Goal: Task Accomplishment & Management: Manage account settings

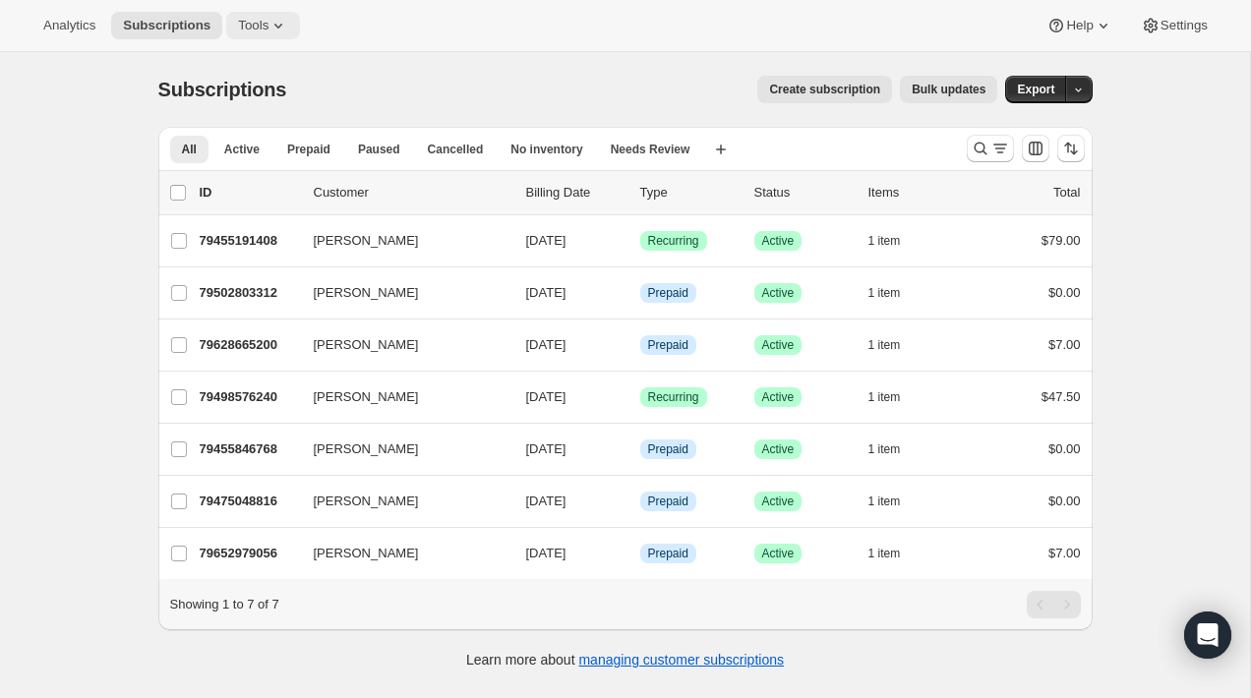
click at [300, 22] on button "Tools" at bounding box center [263, 26] width 74 height 28
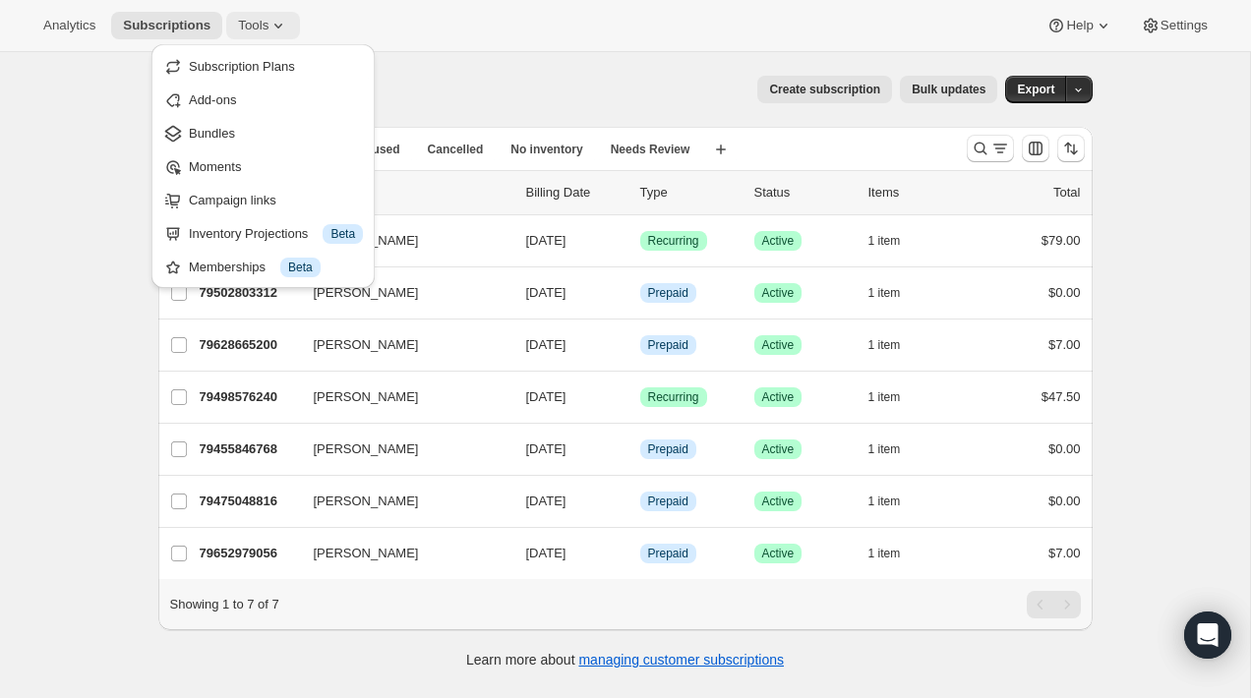
click at [288, 24] on icon at bounding box center [279, 26] width 20 height 20
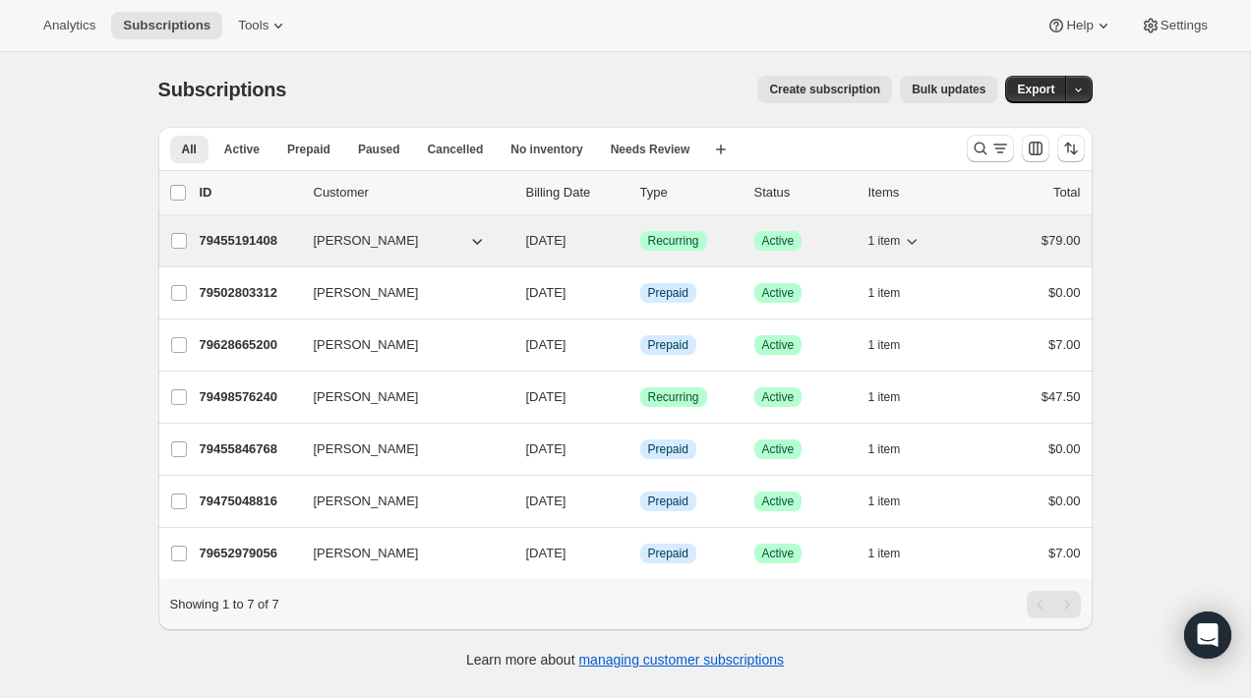
click at [311, 236] on div "79455191408 Collin McMahon 10/01/2025 Success Recurring Success Active 1 item $…" at bounding box center [640, 241] width 881 height 28
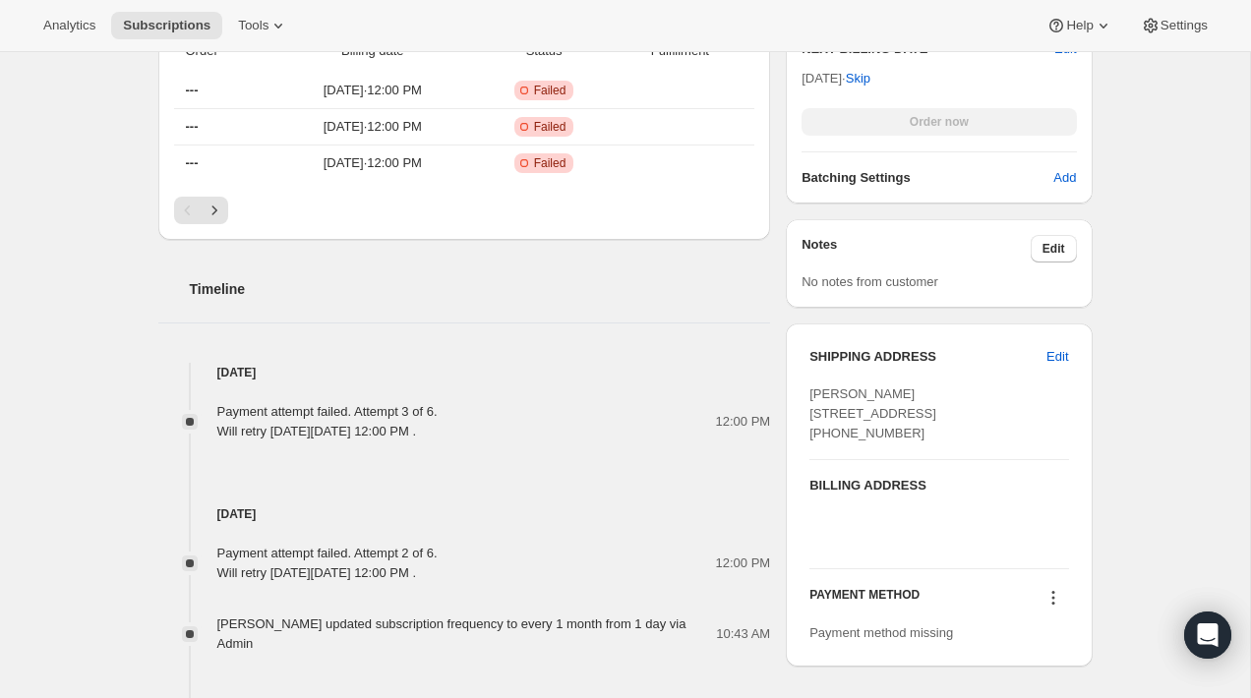
scroll to position [640, 0]
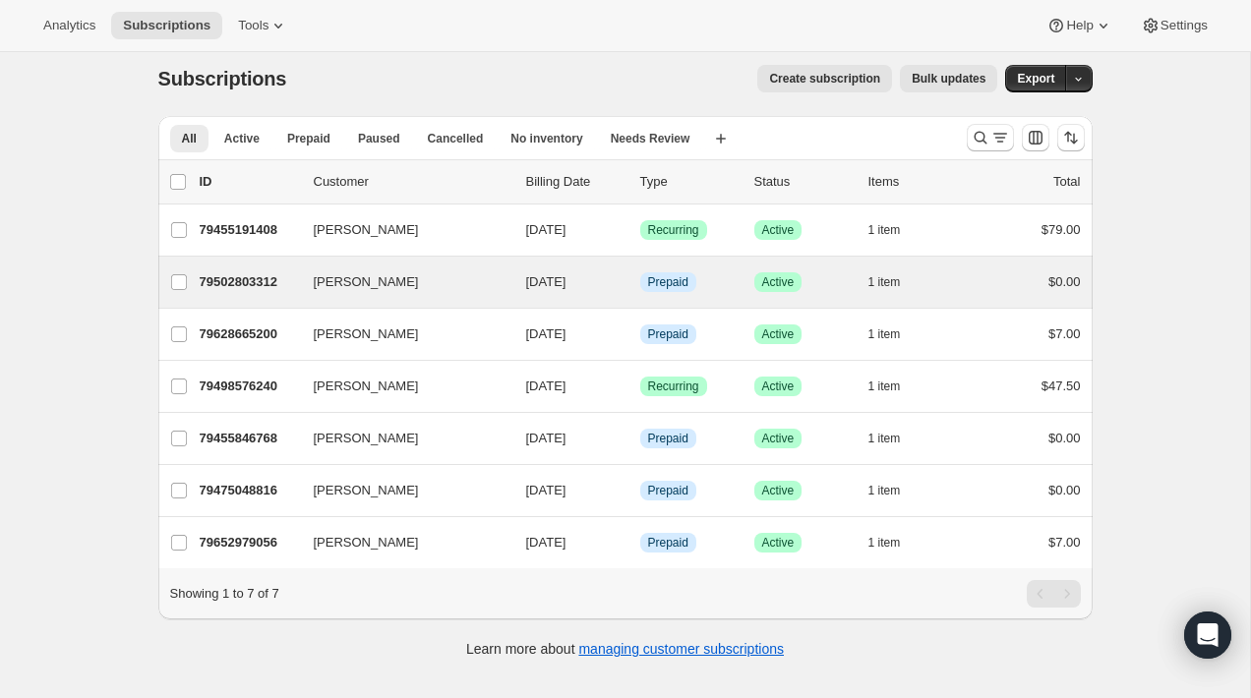
scroll to position [2, 0]
